Goal: Information Seeking & Learning: Learn about a topic

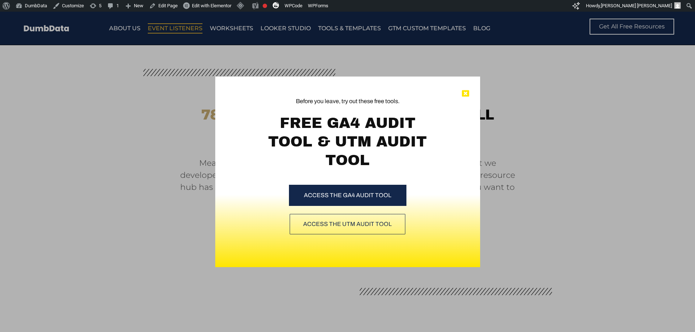
click at [467, 92] on icon at bounding box center [465, 93] width 7 height 7
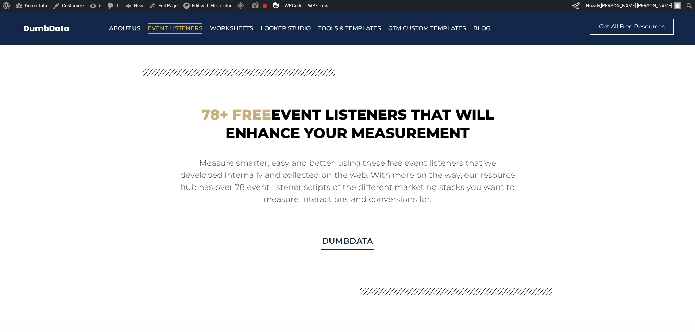
click at [136, 115] on section "78+ Free Event Listeners that will enhance your measurement Measure smarter, ea…" at bounding box center [347, 184] width 695 height 278
click at [59, 30] on img at bounding box center [63, 28] width 84 height 12
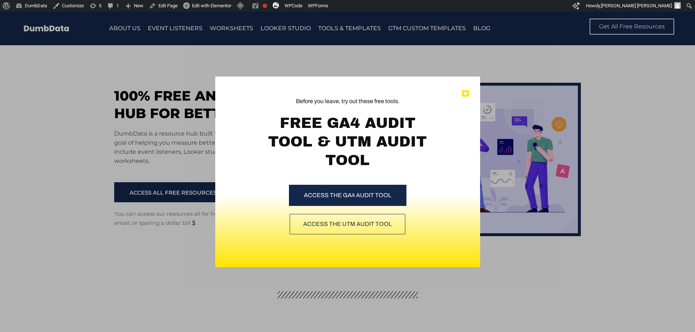
drag, startPoint x: 464, startPoint y: 94, endPoint x: 463, endPoint y: 89, distance: 4.8
click at [464, 94] on icon at bounding box center [465, 93] width 7 height 7
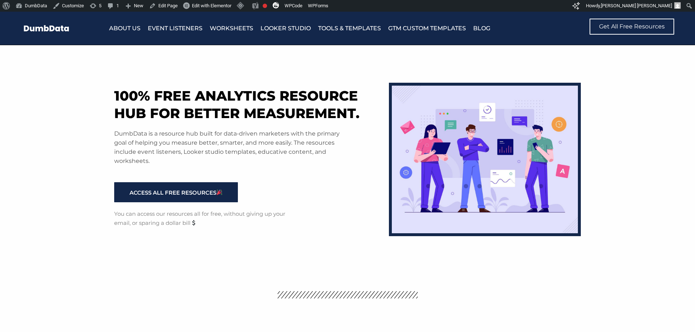
click at [208, 123] on div "100% free analytics resource hub for better measurement. DumbData is a resource…" at bounding box center [248, 158] width 275 height 164
click at [200, 98] on h1 "100% free analytics resource hub for better measurement." at bounding box center [247, 104] width 267 height 35
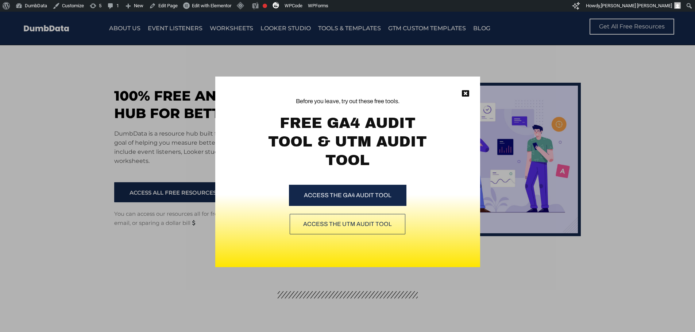
click at [166, 77] on div "Before you leave, try out these free tools. FREE GA4 AUDIT TOOL & UTM AUDIT TOO…" at bounding box center [347, 172] width 695 height 321
click at [466, 92] on icon at bounding box center [465, 93] width 7 height 7
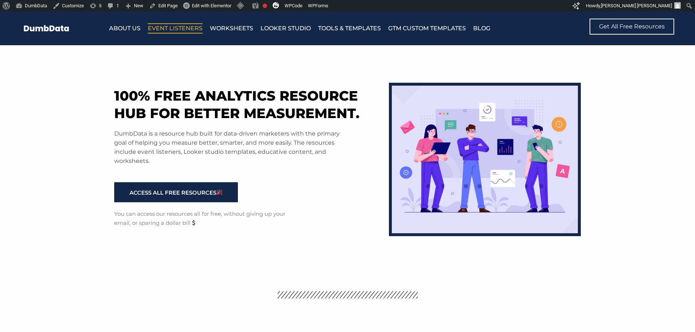
click at [178, 26] on link "Event Listeners" at bounding box center [175, 28] width 55 height 10
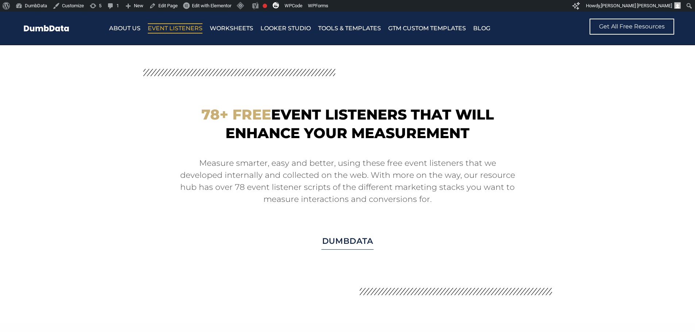
click at [160, 119] on div "78+ Free Event Listeners that will enhance your measurement" at bounding box center [347, 123] width 401 height 37
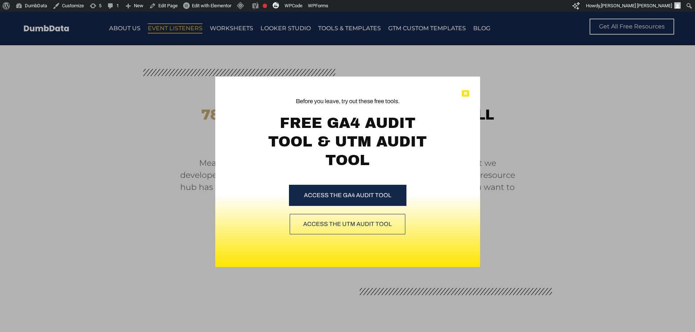
click at [468, 93] on icon at bounding box center [465, 93] width 7 height 7
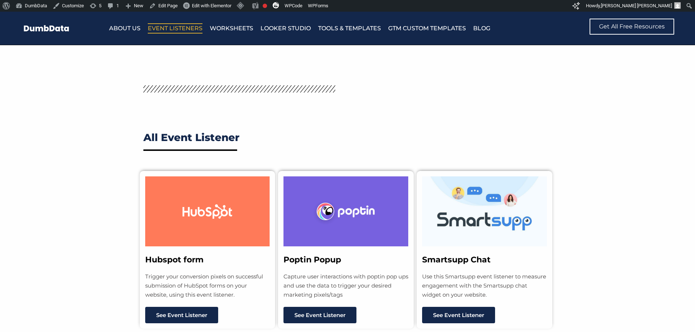
scroll to position [474, 0]
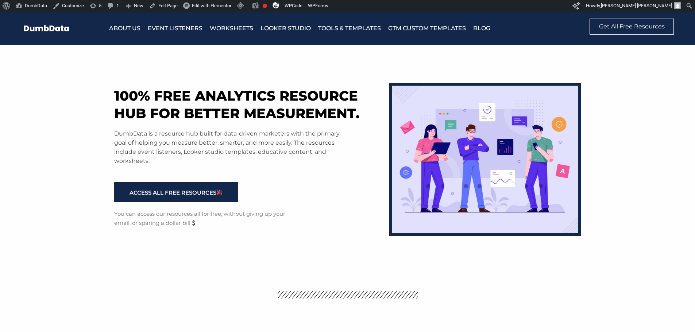
click at [200, 123] on div "100% free analytics resource hub for better measurement. DumbData is a resource…" at bounding box center [248, 158] width 275 height 164
click at [173, 27] on link "Event Listeners" at bounding box center [175, 28] width 55 height 10
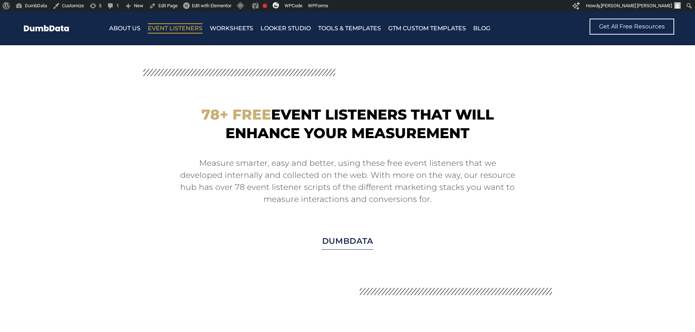
click at [479, 93] on div at bounding box center [347, 78] width 409 height 31
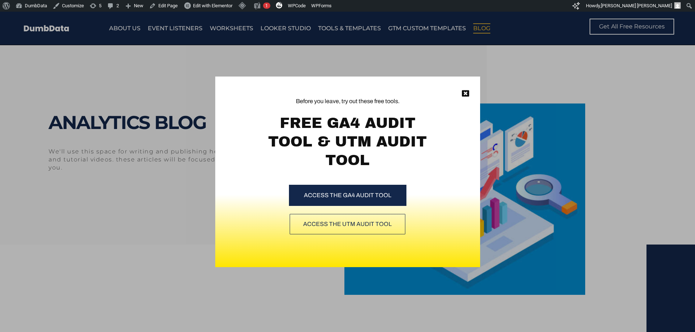
click at [168, 110] on div "Before you leave, try out these free tools. FREE GA4 AUDIT TOOL & UTM AUDIT TOO…" at bounding box center [347, 172] width 695 height 321
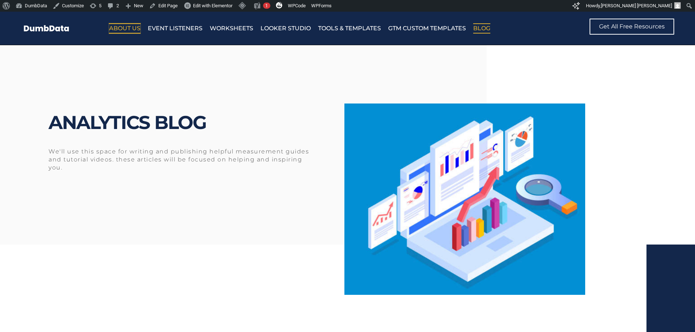
click at [131, 31] on link "About Us" at bounding box center [124, 28] width 31 height 10
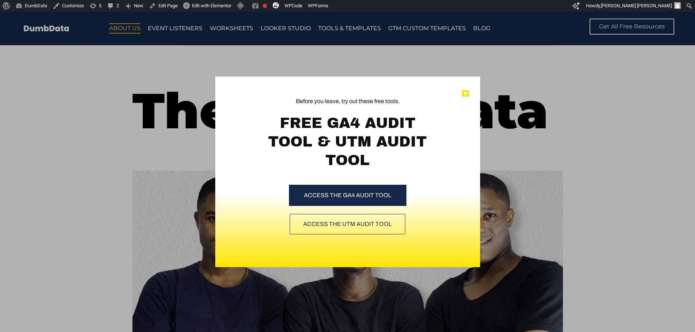
click at [465, 92] on icon at bounding box center [465, 93] width 7 height 7
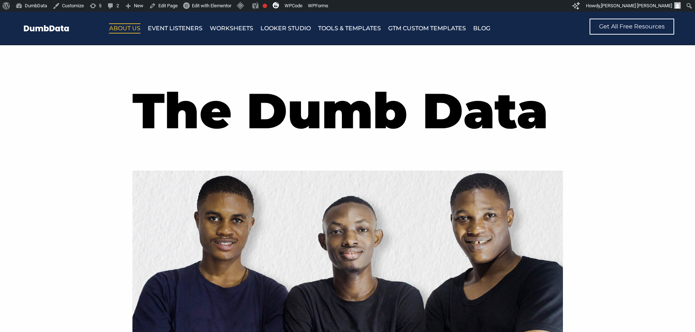
click at [201, 121] on h1 "The Dumb Data" at bounding box center [347, 110] width 431 height 69
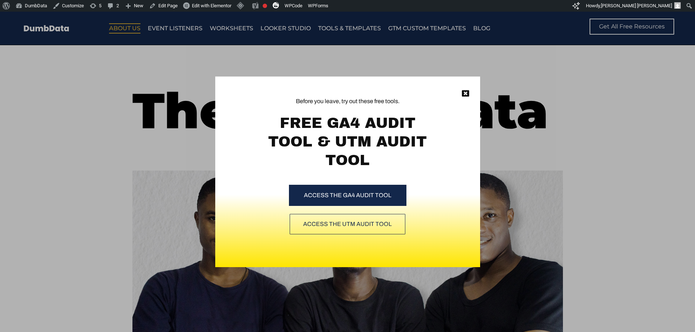
click at [185, 82] on div "Before you leave, try out these free tools. FREE GA4 AUDIT TOOL & UTM AUDIT TOO…" at bounding box center [347, 172] width 695 height 321
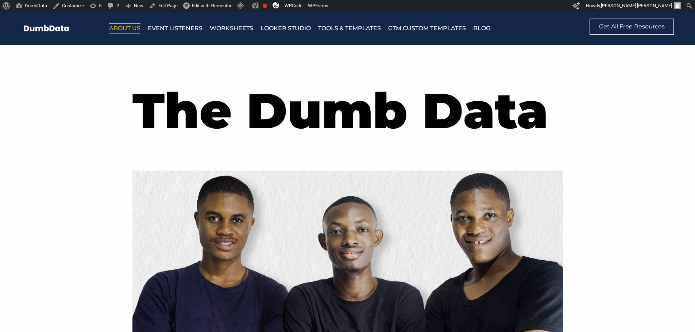
click at [59, 142] on section "The Dumb Data" at bounding box center [347, 240] width 695 height 391
click at [514, 115] on h1 "The Dumb Data" at bounding box center [347, 110] width 431 height 69
click at [71, 24] on img at bounding box center [63, 28] width 84 height 12
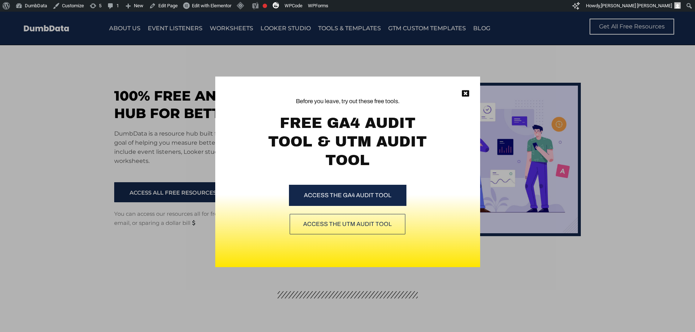
click at [473, 56] on div "Before you leave, try out these free tools. FREE GA4 AUDIT TOOL & UTM AUDIT TOO…" at bounding box center [347, 172] width 695 height 321
